Goal: Information Seeking & Learning: Learn about a topic

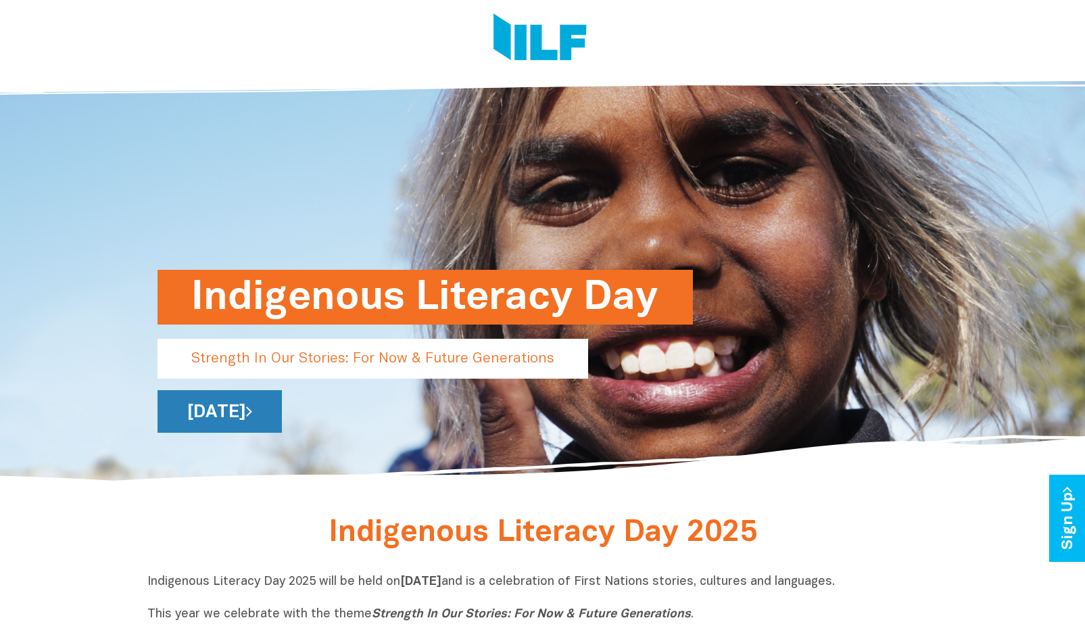
click at [282, 403] on link "[DATE]" at bounding box center [219, 411] width 124 height 43
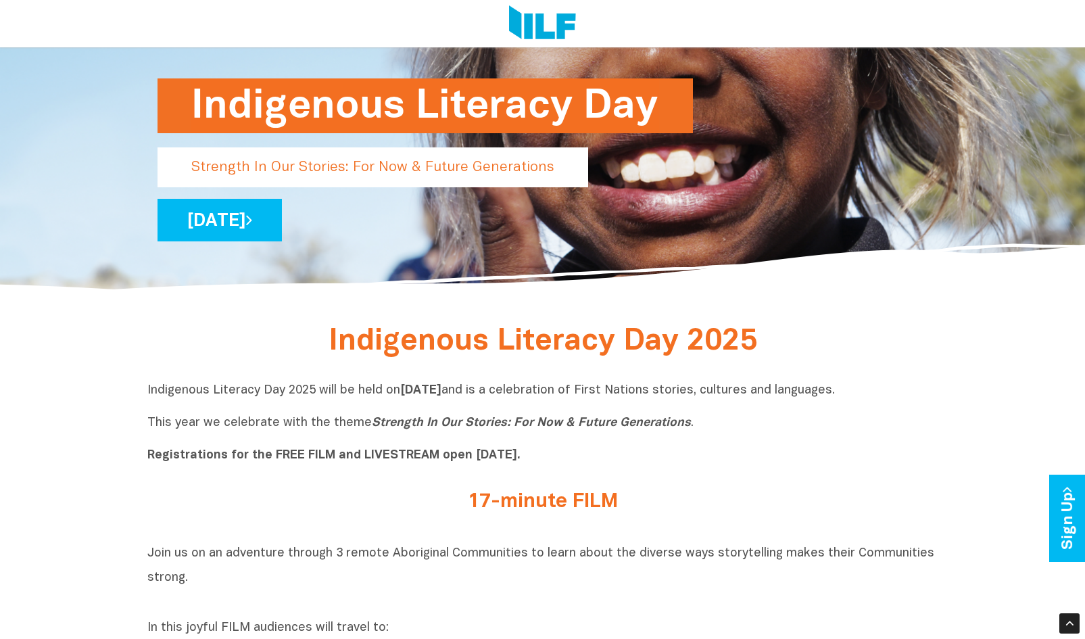
scroll to position [190, 0]
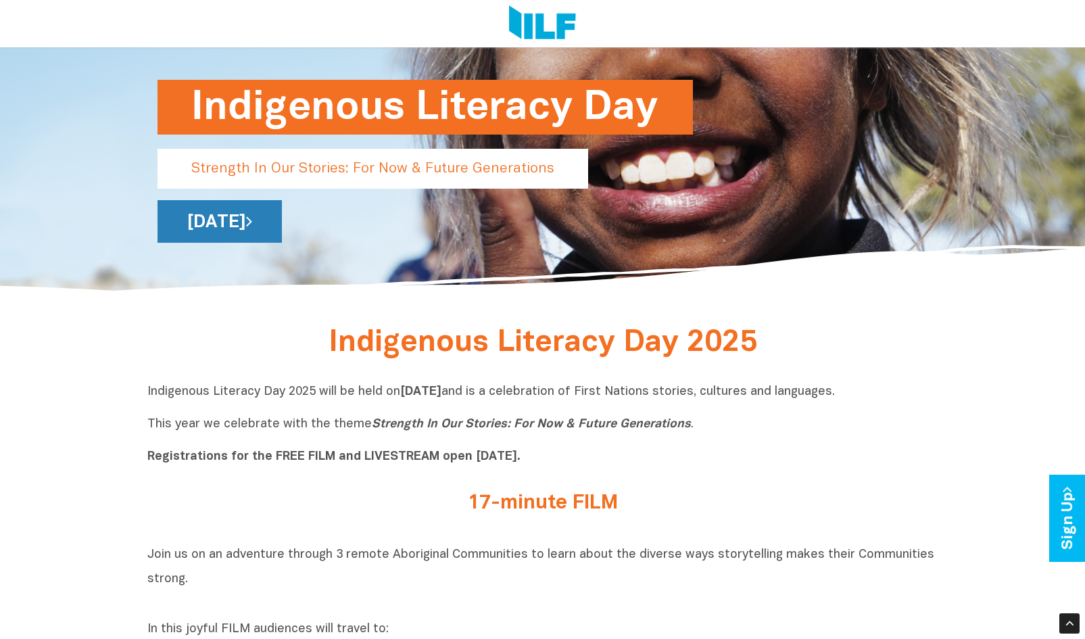
click at [282, 222] on link "[DATE]" at bounding box center [219, 221] width 124 height 43
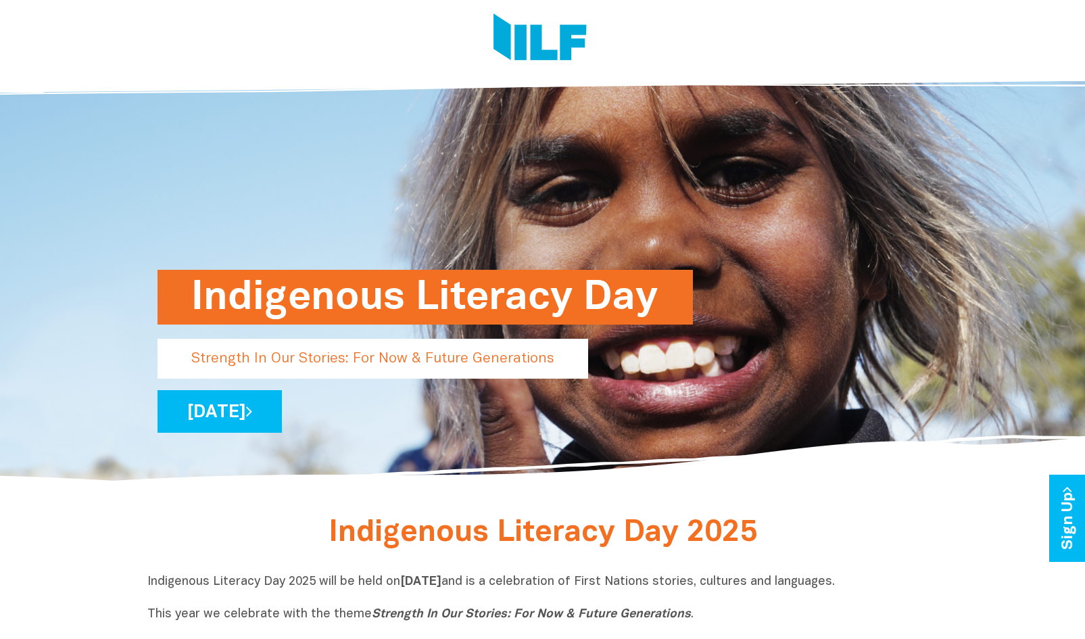
click at [593, 285] on h1 "Indigenous Literacy Day" at bounding box center [425, 297] width 468 height 55
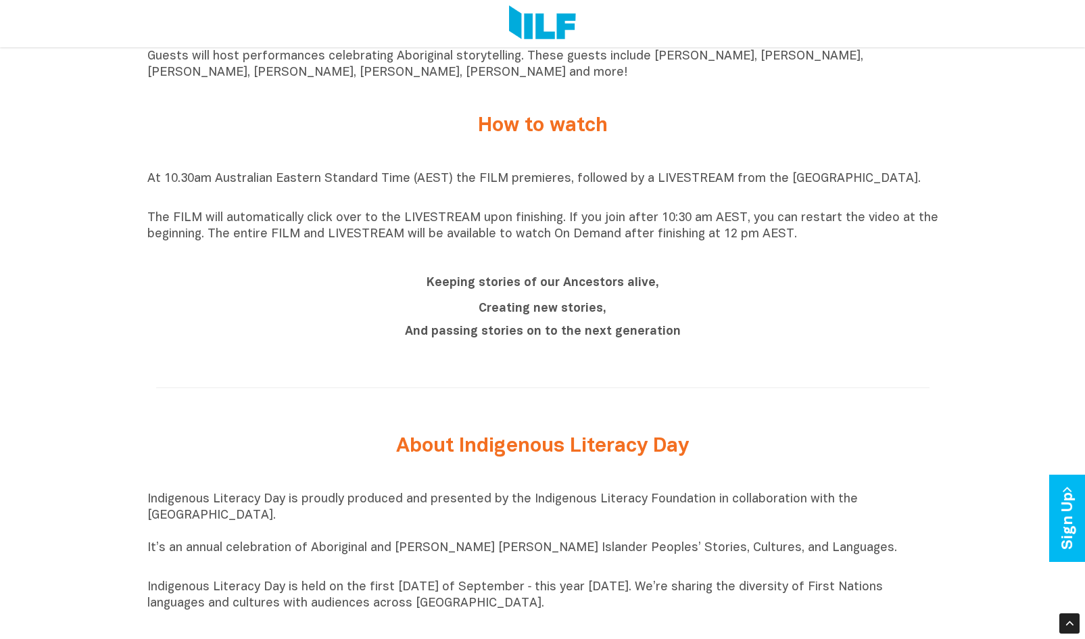
scroll to position [1093, 0]
click at [637, 294] on h2 "Keeping stories of our Ancestors alive," at bounding box center [542, 282] width 507 height 24
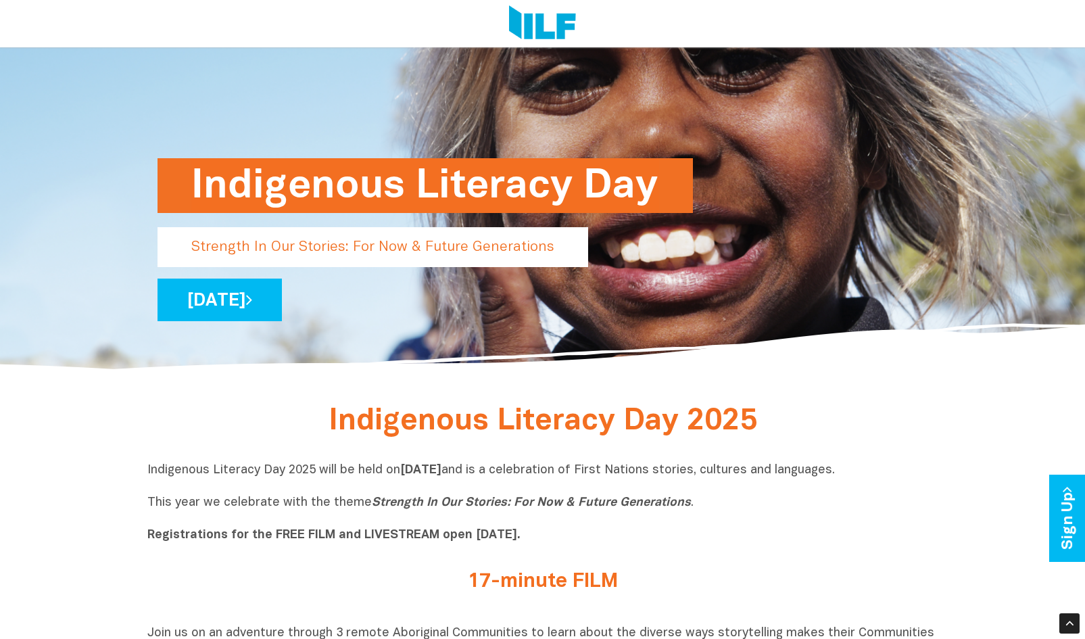
scroll to position [0, 0]
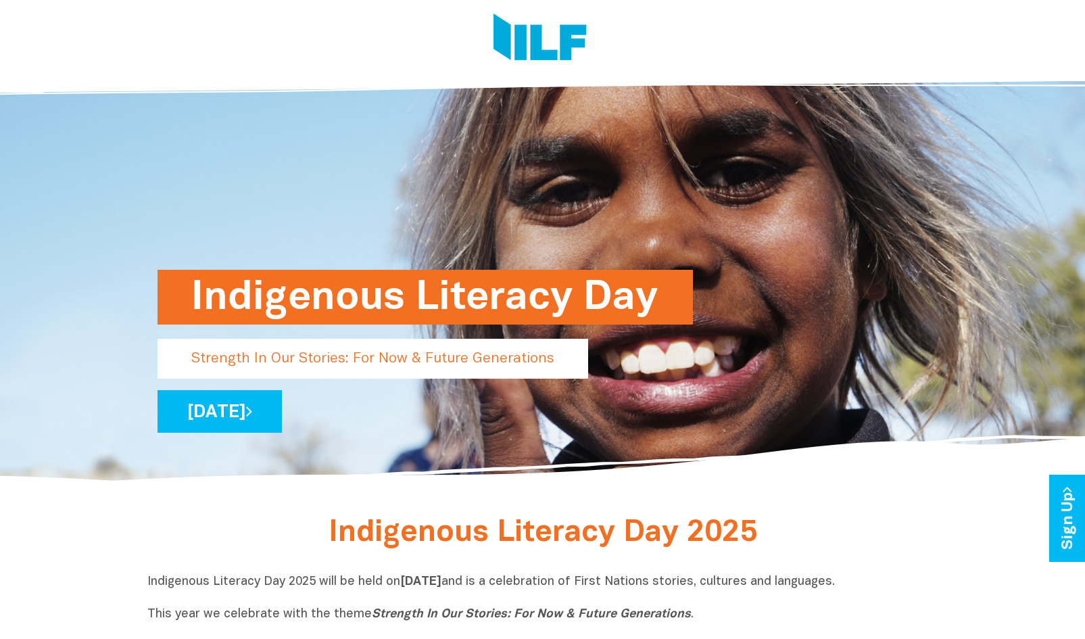
click at [581, 140] on div "Indigenous Literacy Day Strength In Our Stories: For Now & Future Generations […" at bounding box center [542, 274] width 791 height 421
